Goal: Register for event/course

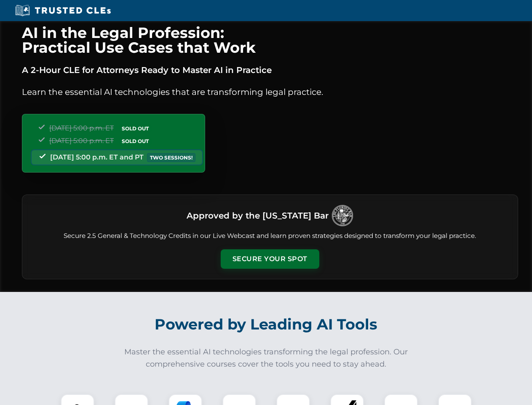
click at [270, 259] on button "Secure Your Spot" at bounding box center [270, 258] width 99 height 19
click at [78, 399] on img at bounding box center [77, 410] width 24 height 24
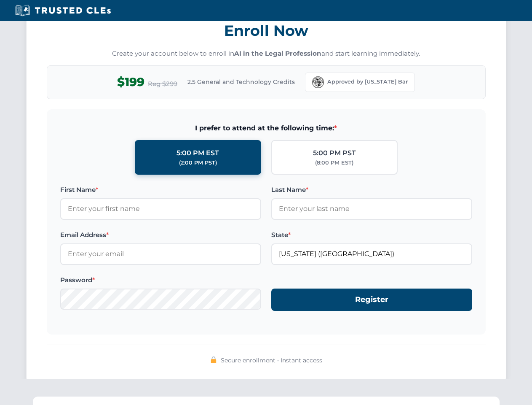
scroll to position [828, 0]
